Goal: Ask a question: Seek information or help from site administrators or community

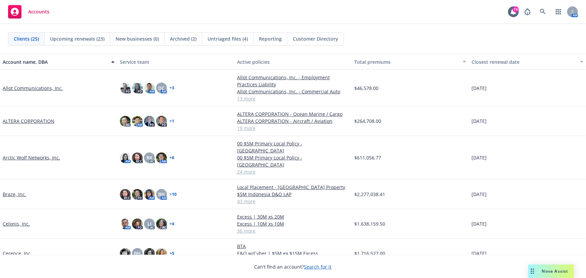
click at [556, 273] on span "Nova Assist" at bounding box center [555, 271] width 27 height 6
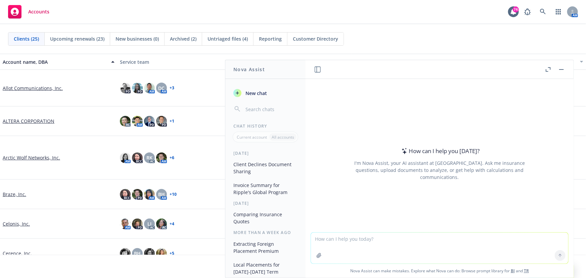
click at [417, 180] on div "How can I help you [DATE]? I'm Nova Assist, your AI assistant at Newfront. Ask …" at bounding box center [439, 163] width 257 height 105
click at [364, 238] on textarea at bounding box center [439, 248] width 257 height 31
type textarea "contract review"
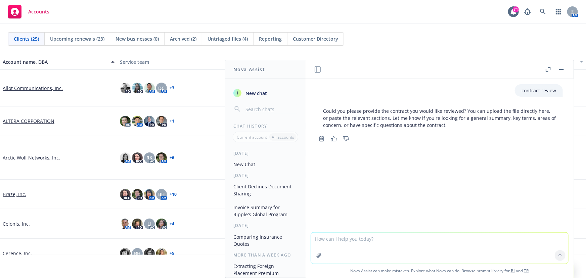
click at [332, 237] on textarea at bounding box center [439, 248] width 257 height 31
paste textarea "Article 10 - INSURANCE - LIABILITY - CLAIMS The TENANT shall insure and keep co…"
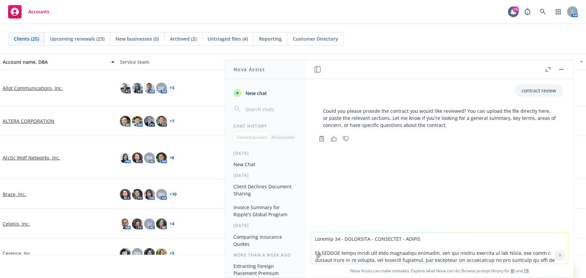
scroll to position [10, 0]
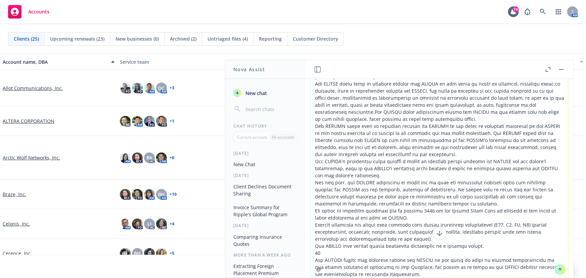
type textarea "Article 10 - INSURANCE - LIABILITY - CLAIMS The TENANT shall insure and keep co…"
click at [558, 269] on icon at bounding box center [560, 269] width 5 height 5
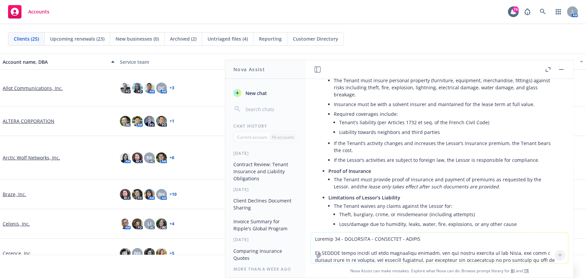
scroll to position [518, 0]
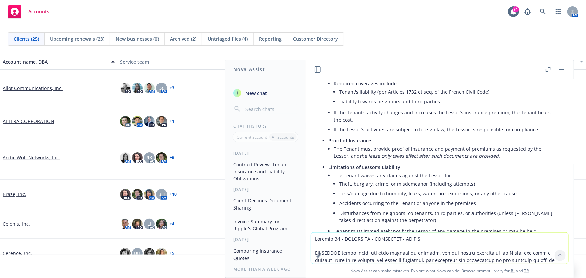
click at [373, 179] on li "Theft, burglary, crime, or misdemeanor (including attempts)" at bounding box center [447, 184] width 217 height 10
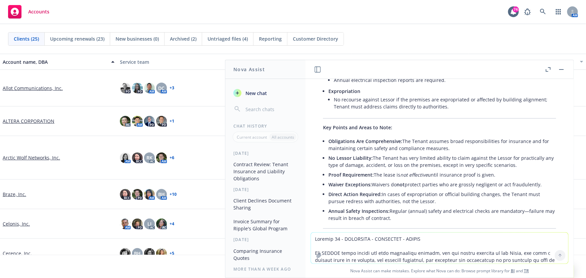
scroll to position [792, 0]
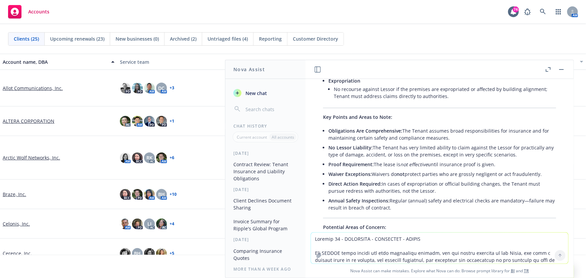
drag, startPoint x: 374, startPoint y: 150, endPoint x: 498, endPoint y: 148, distance: 123.2
click at [498, 159] on li "Proof Requirement: The lease is not effective until insurance proof is given." at bounding box center [442, 164] width 228 height 10
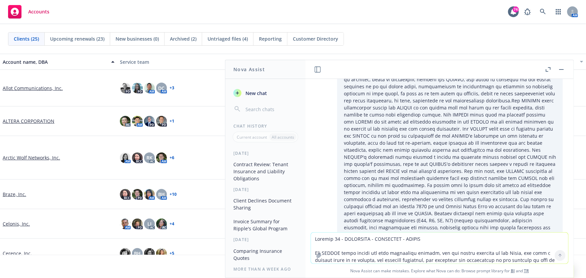
scroll to position [427, 0]
